Goal: Task Accomplishment & Management: Manage account settings

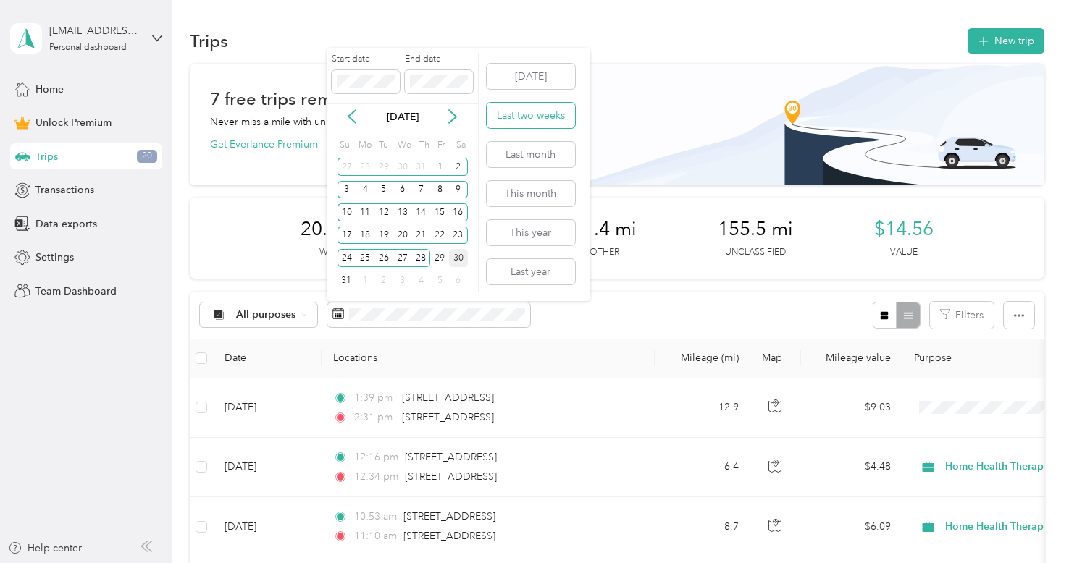
click at [498, 120] on button "Last two weeks" at bounding box center [531, 115] width 88 height 25
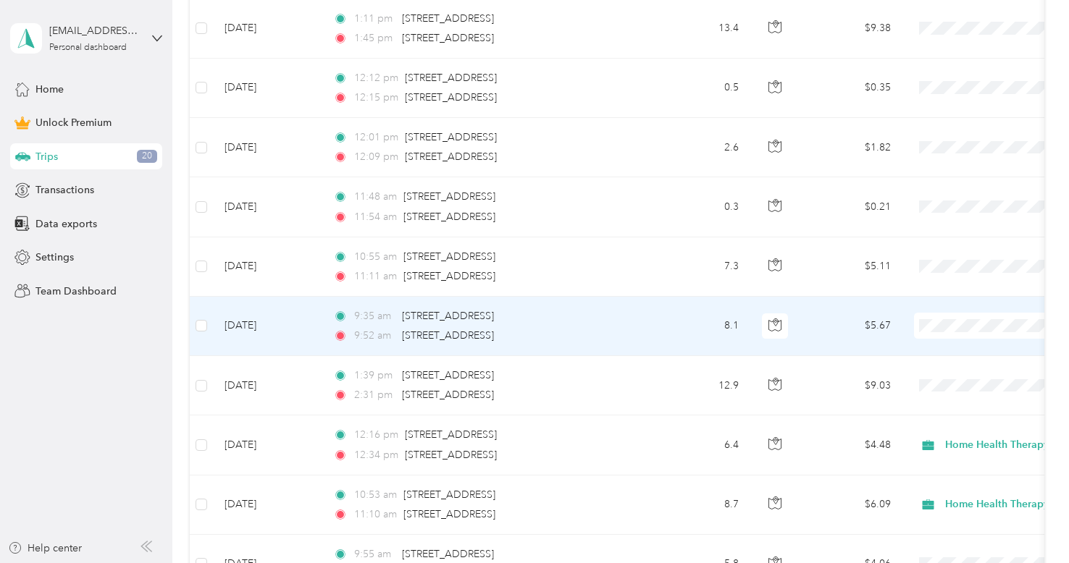
scroll to position [374, 0]
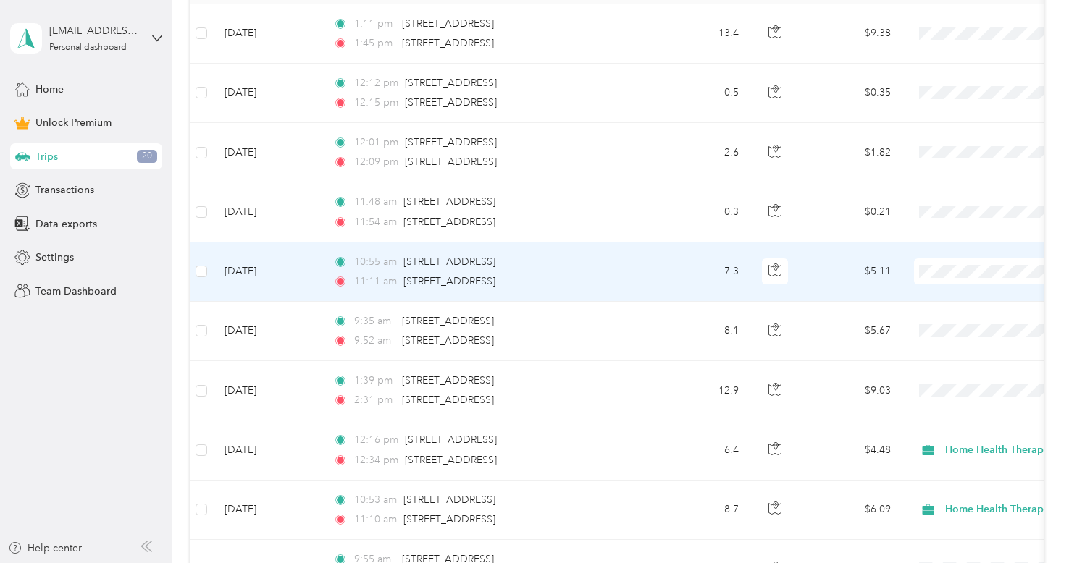
click at [277, 284] on td "[DATE]" at bounding box center [267, 272] width 109 height 59
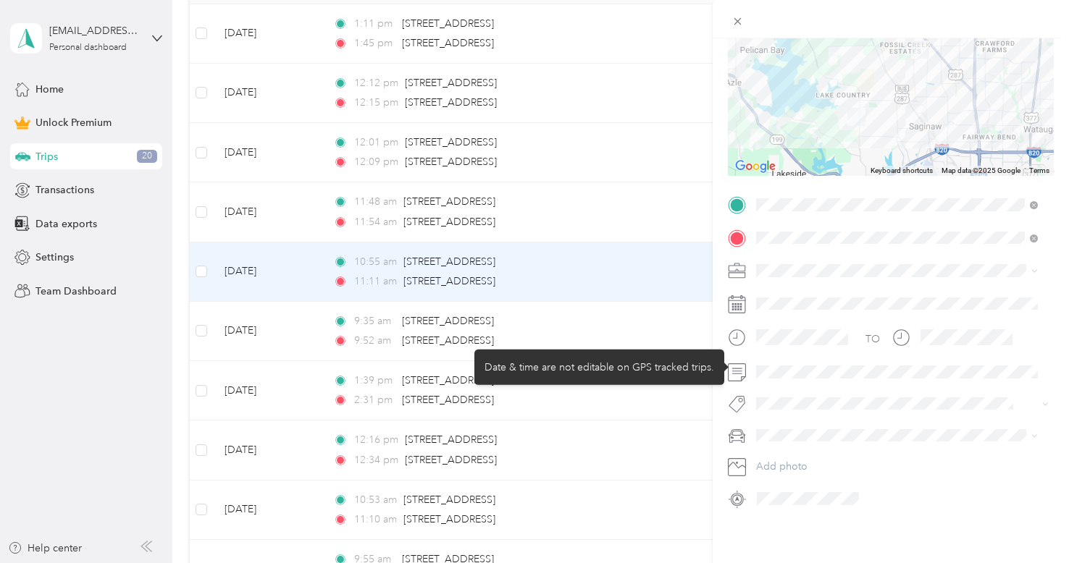
scroll to position [159, 0]
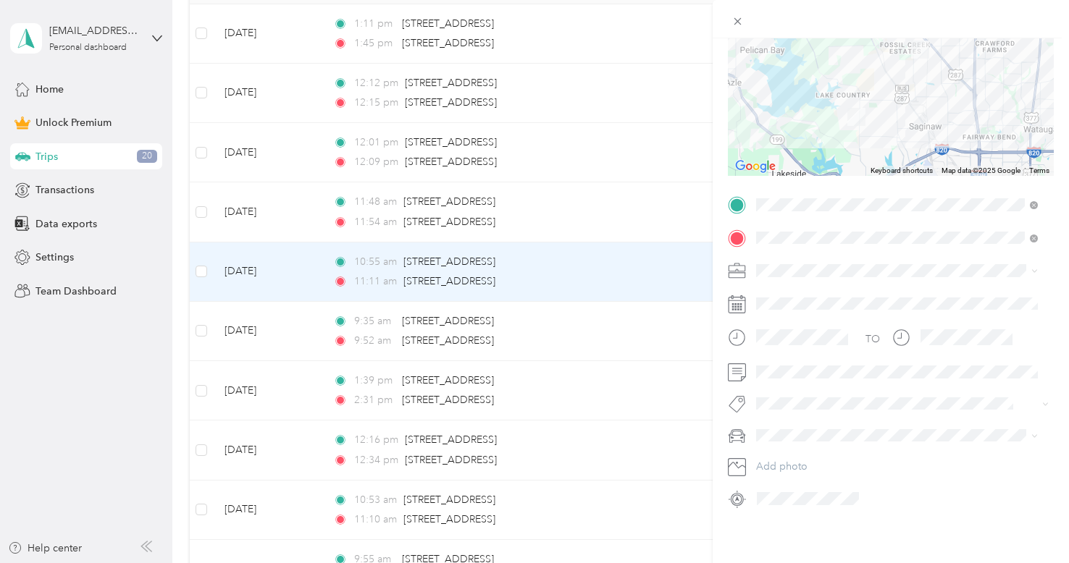
click at [784, 519] on div "Trip details Save This trip cannot be edited because it is either under review,…" at bounding box center [891, 319] width 356 height 563
click at [784, 452] on span "Nissan Rogue" at bounding box center [792, 446] width 63 height 12
click at [797, 335] on span "Home Health Therapy" at bounding box center [811, 335] width 101 height 12
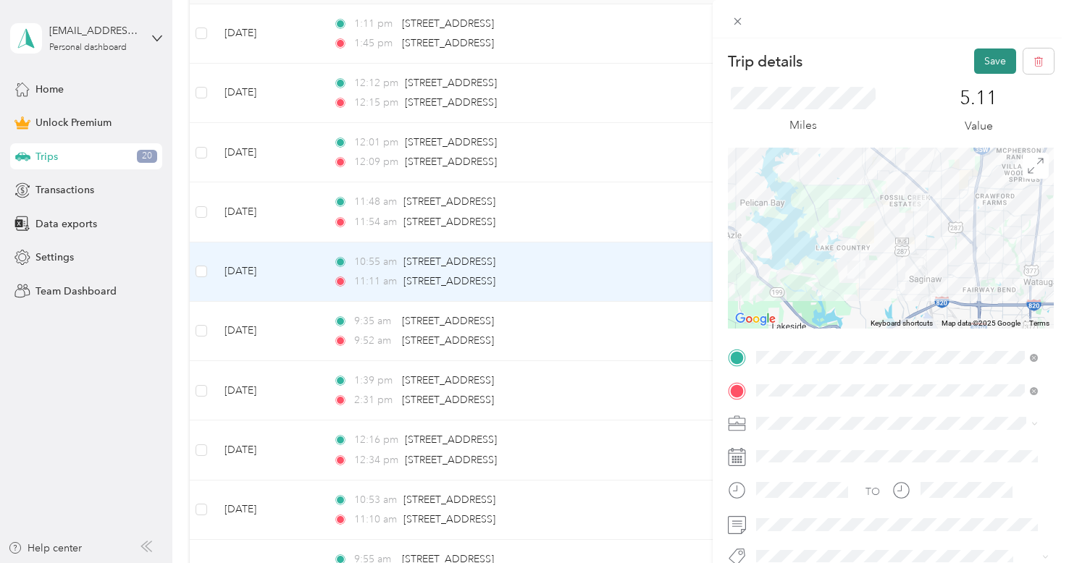
click at [976, 62] on button "Save" at bounding box center [995, 61] width 42 height 25
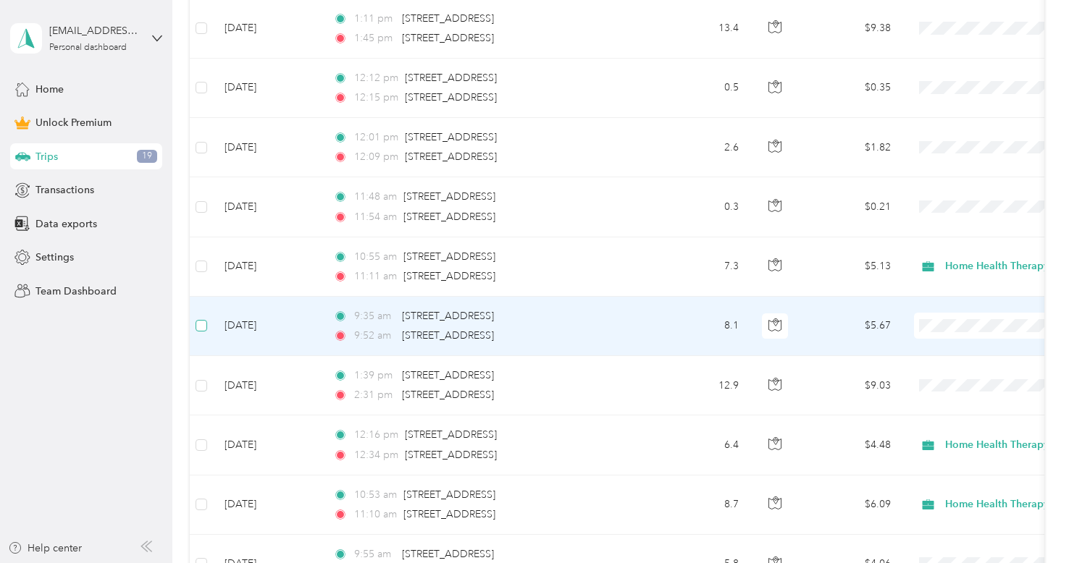
scroll to position [380, 0]
click at [276, 324] on td "[DATE]" at bounding box center [267, 325] width 109 height 59
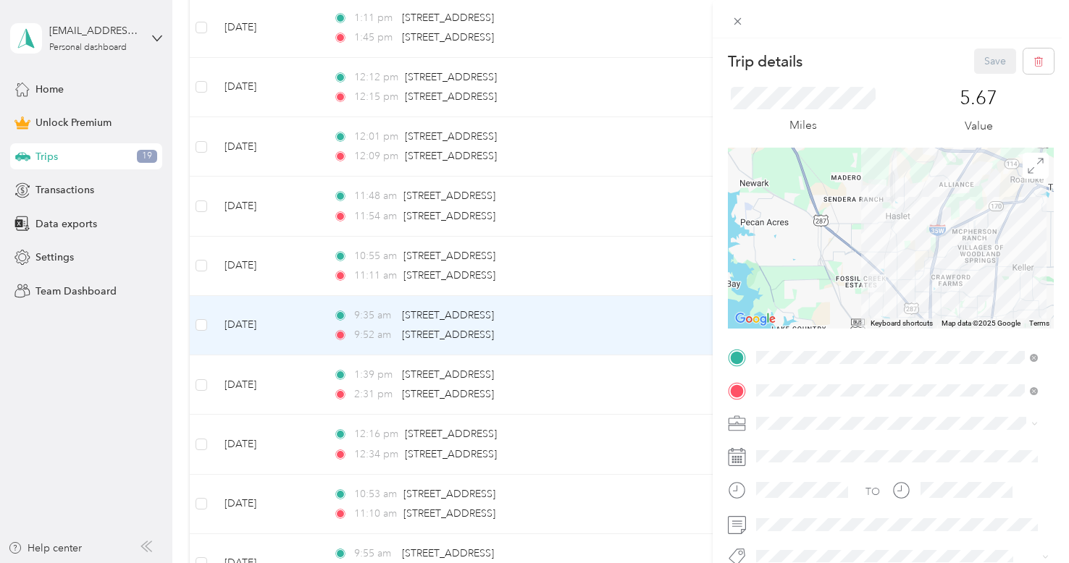
scroll to position [164, 0]
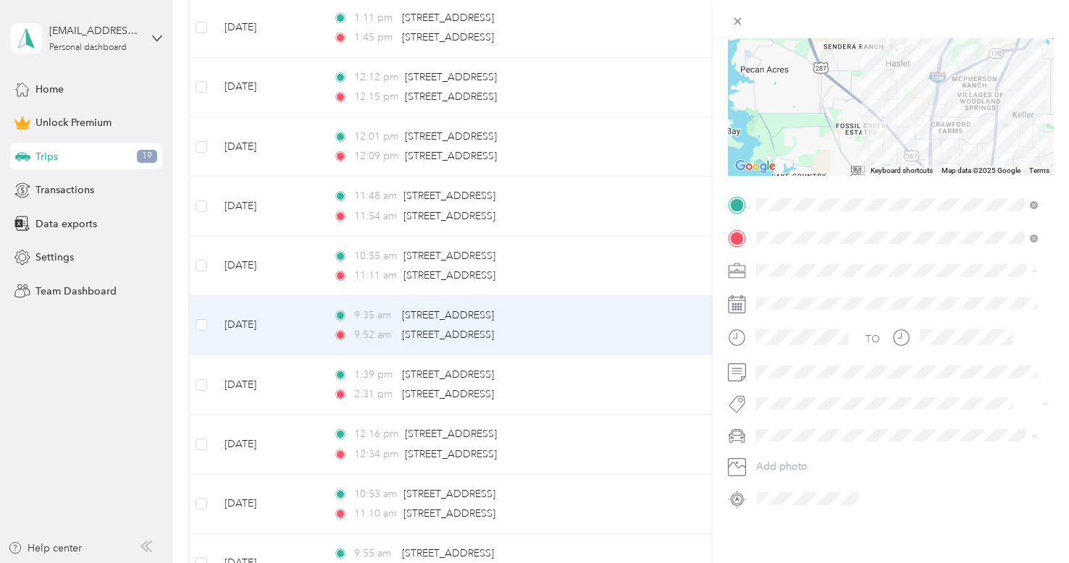
click at [791, 332] on span "Home Health Therapy" at bounding box center [811, 332] width 101 height 12
click at [782, 449] on div "Nissan Rogue" at bounding box center [897, 449] width 272 height 15
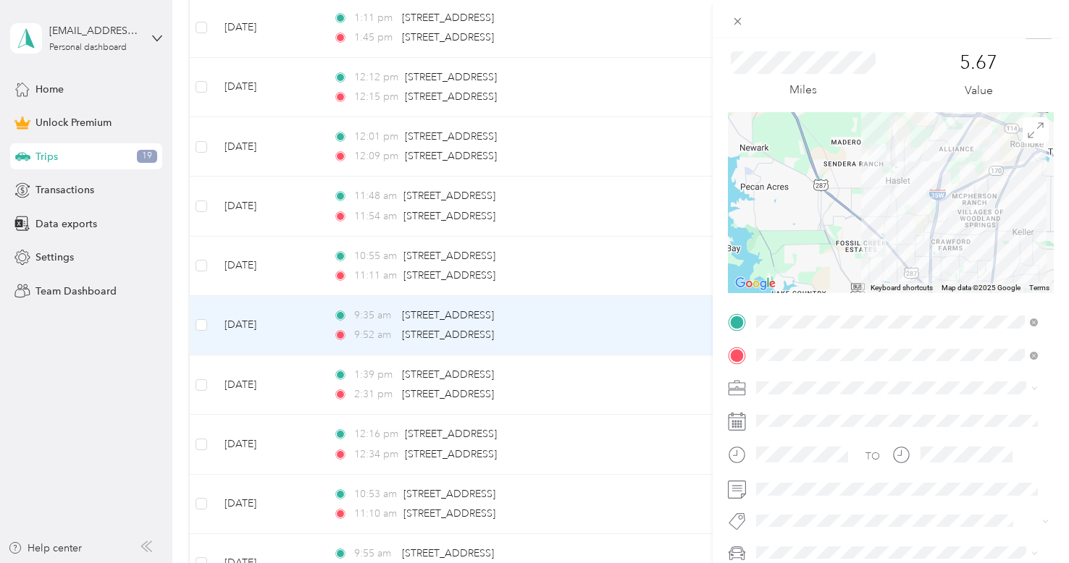
scroll to position [0, 0]
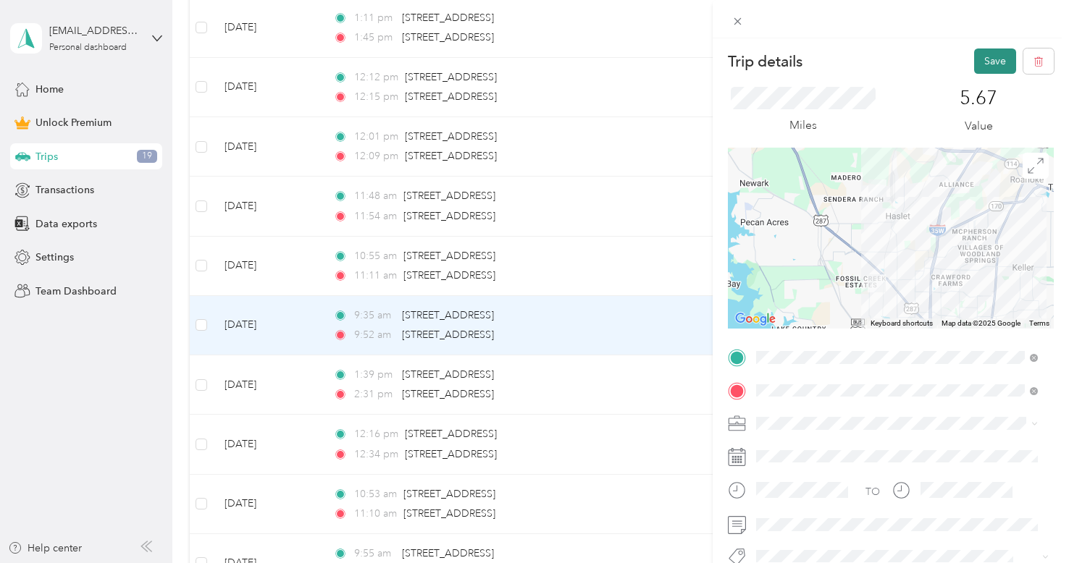
click at [983, 68] on button "Save" at bounding box center [995, 61] width 42 height 25
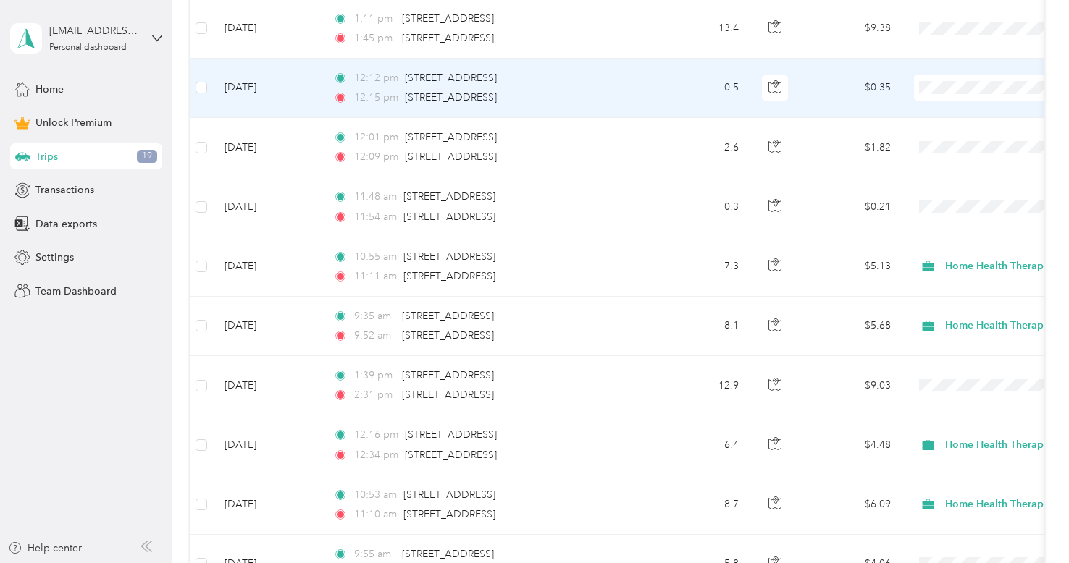
scroll to position [408, 0]
